Goal: Navigation & Orientation: Find specific page/section

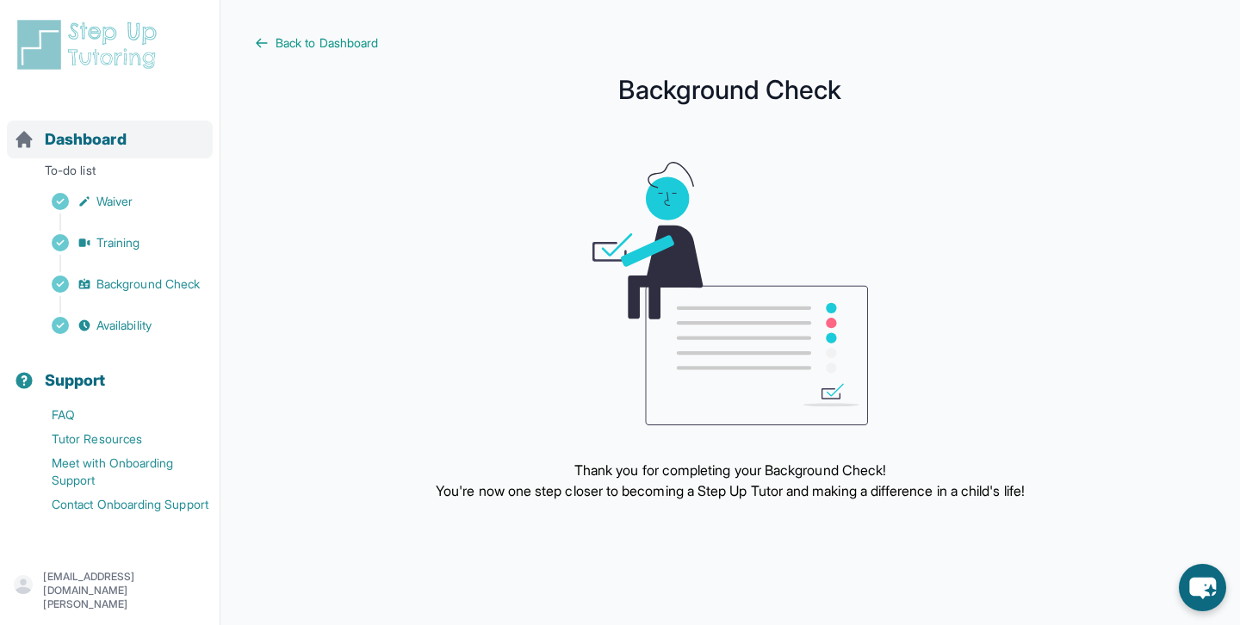
click at [95, 142] on span "Dashboard" at bounding box center [86, 139] width 82 height 24
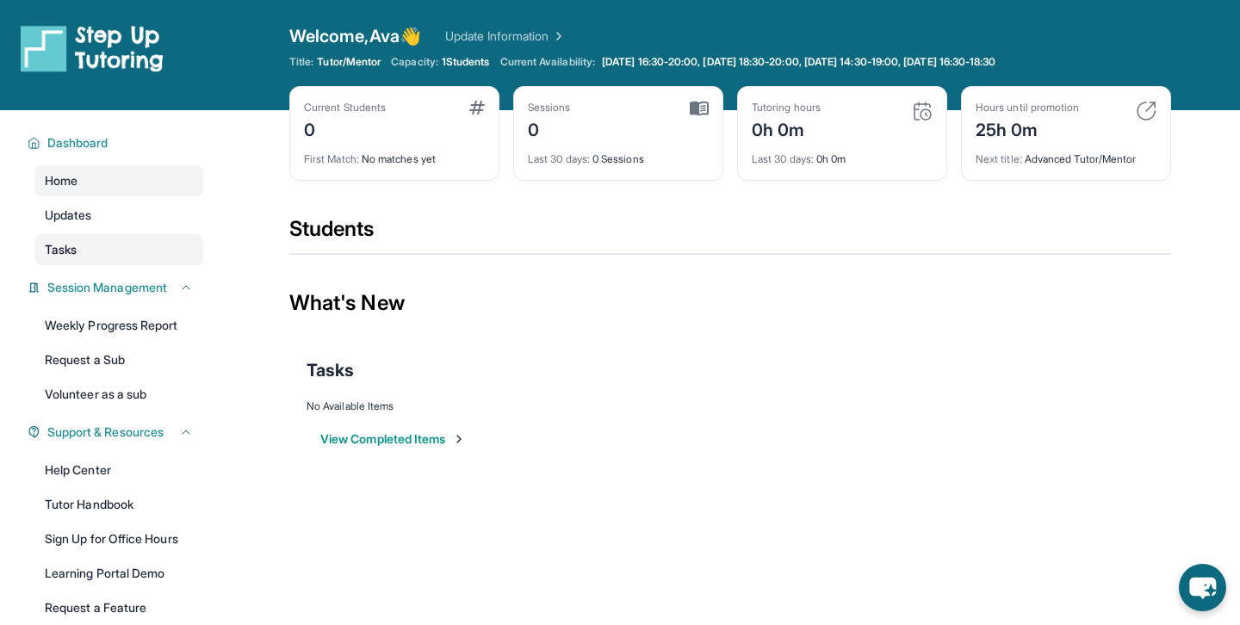
click at [144, 261] on link "Tasks" at bounding box center [118, 249] width 169 height 31
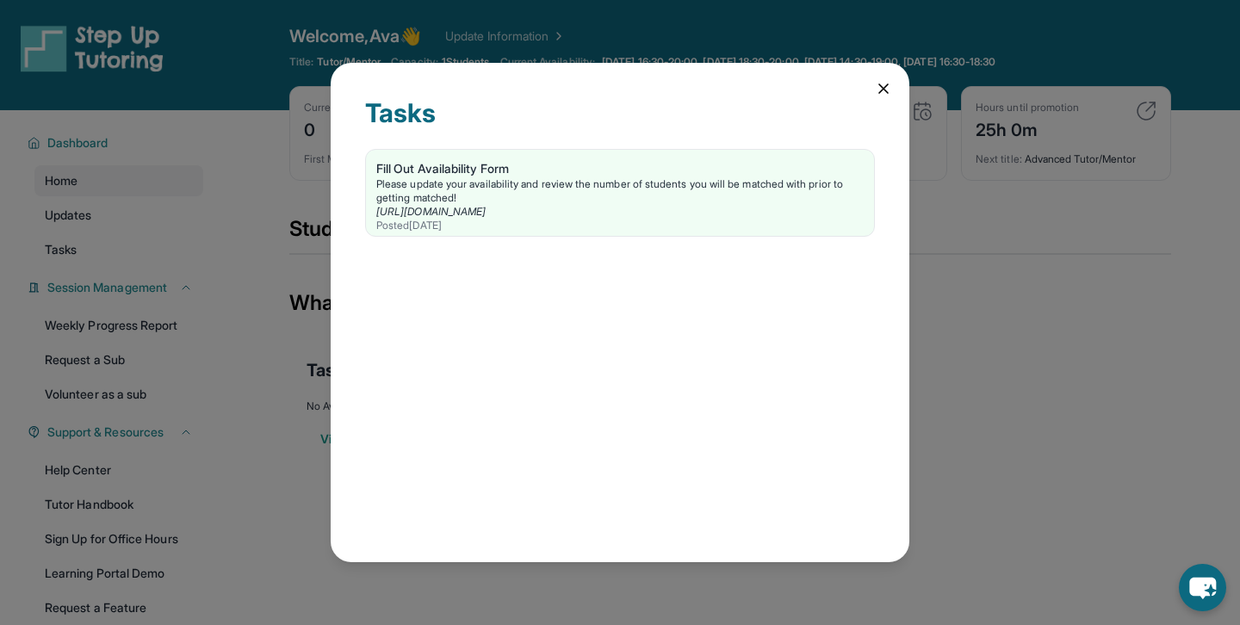
click at [875, 85] on icon at bounding box center [883, 88] width 17 height 17
